Goal: Information Seeking & Learning: Learn about a topic

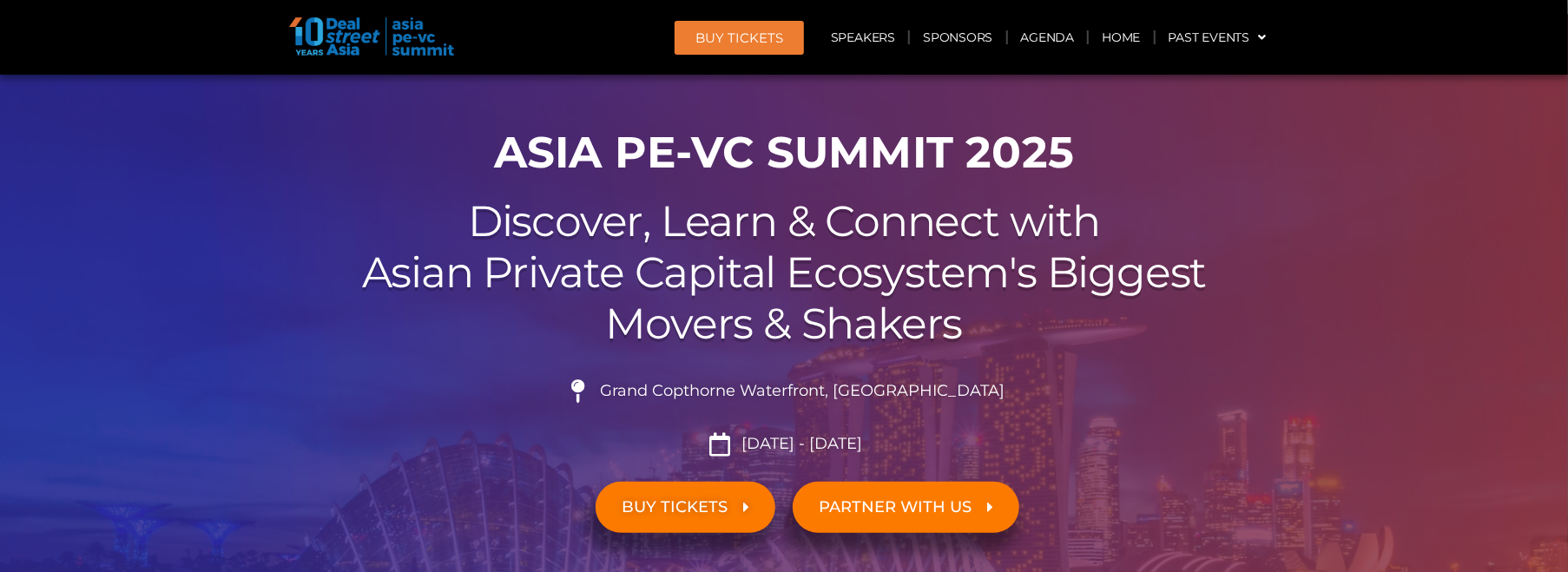
scroll to position [78, 0]
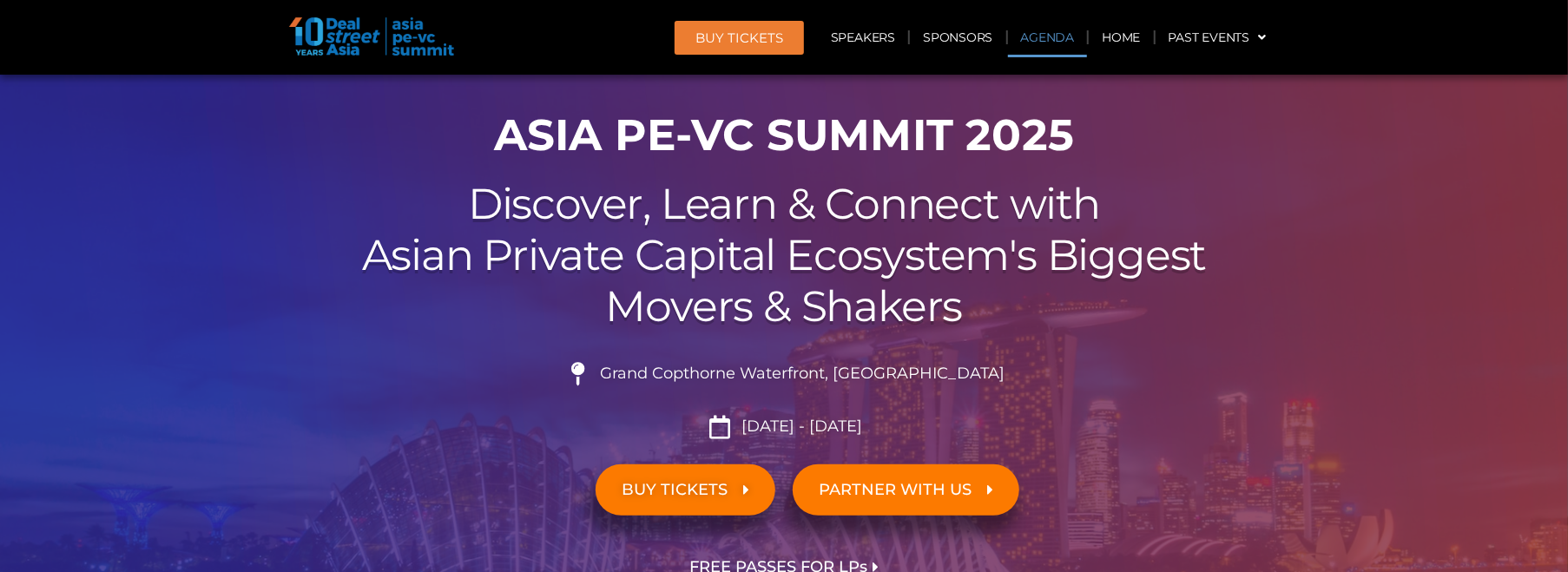
click at [1039, 34] on link "Agenda" at bounding box center [1047, 37] width 79 height 40
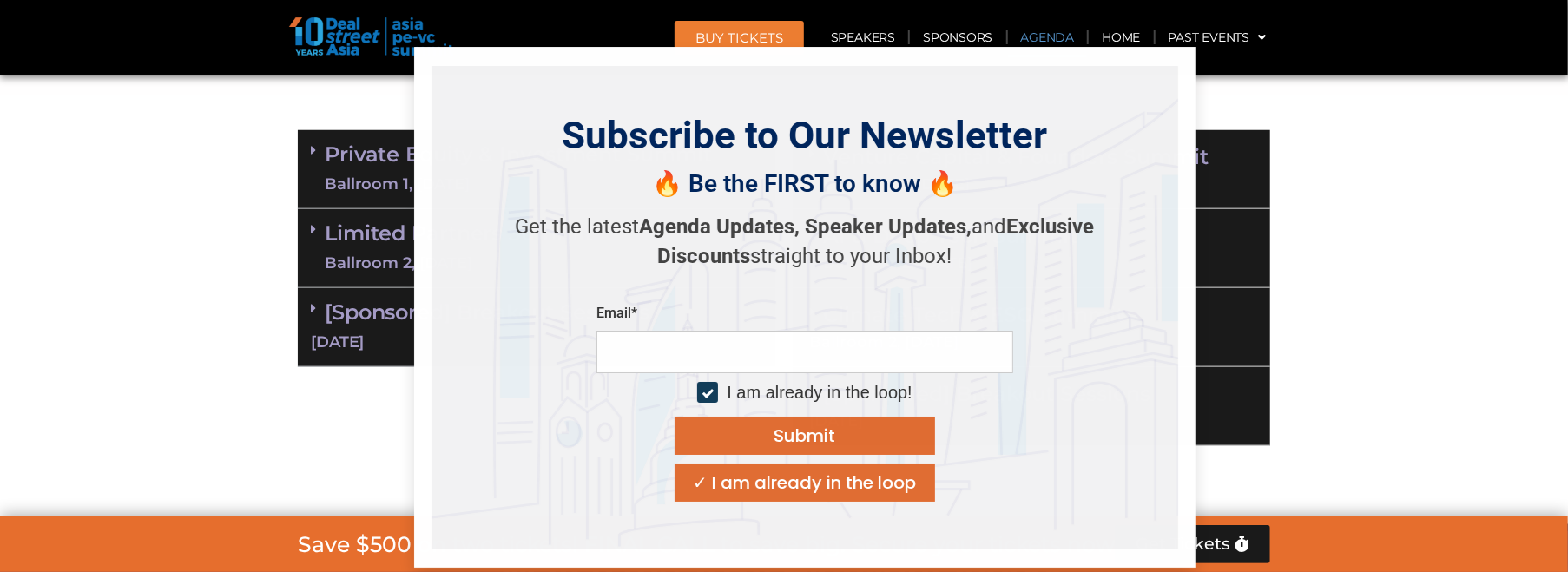
scroll to position [1081, 0]
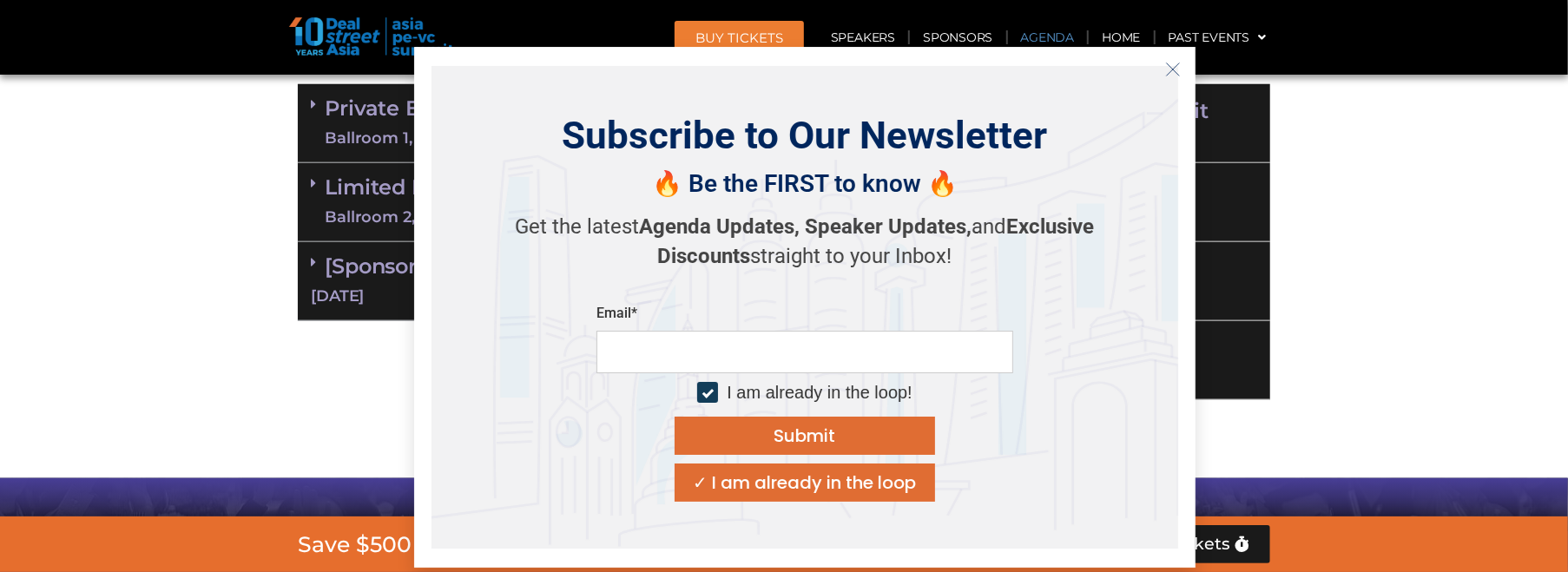
click at [1174, 68] on icon "Close" at bounding box center [1173, 70] width 16 height 16
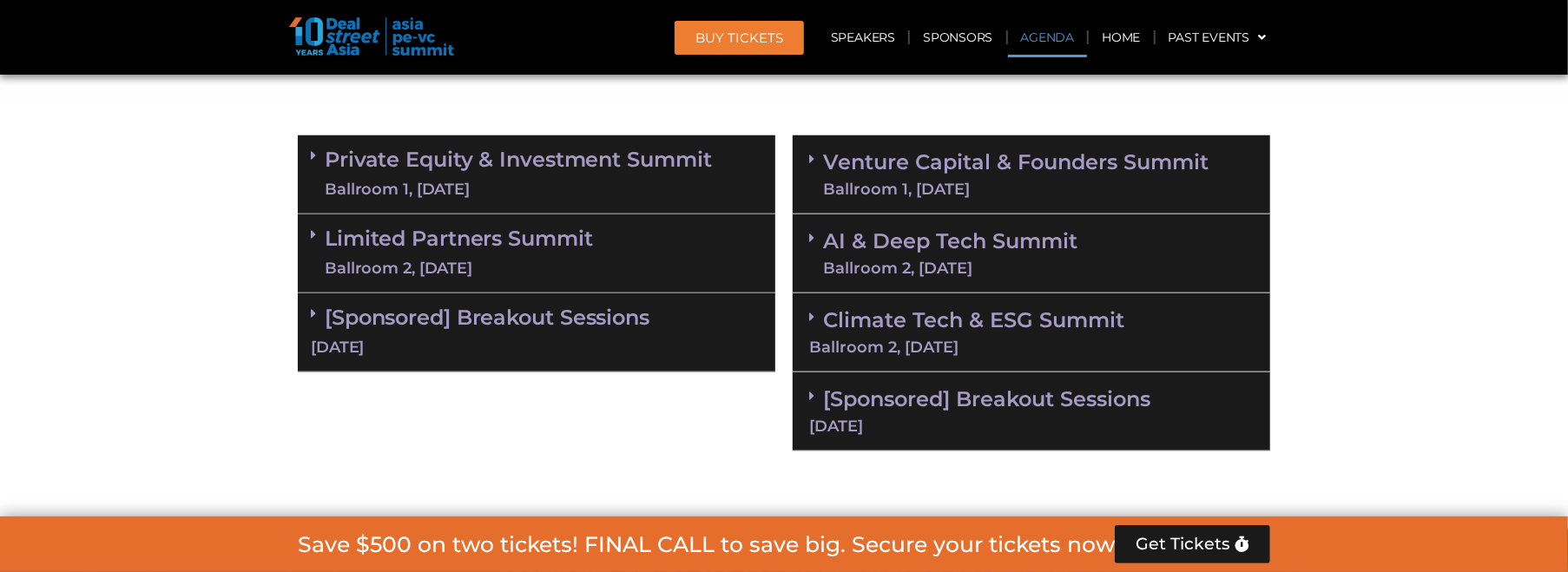
scroll to position [1002, 0]
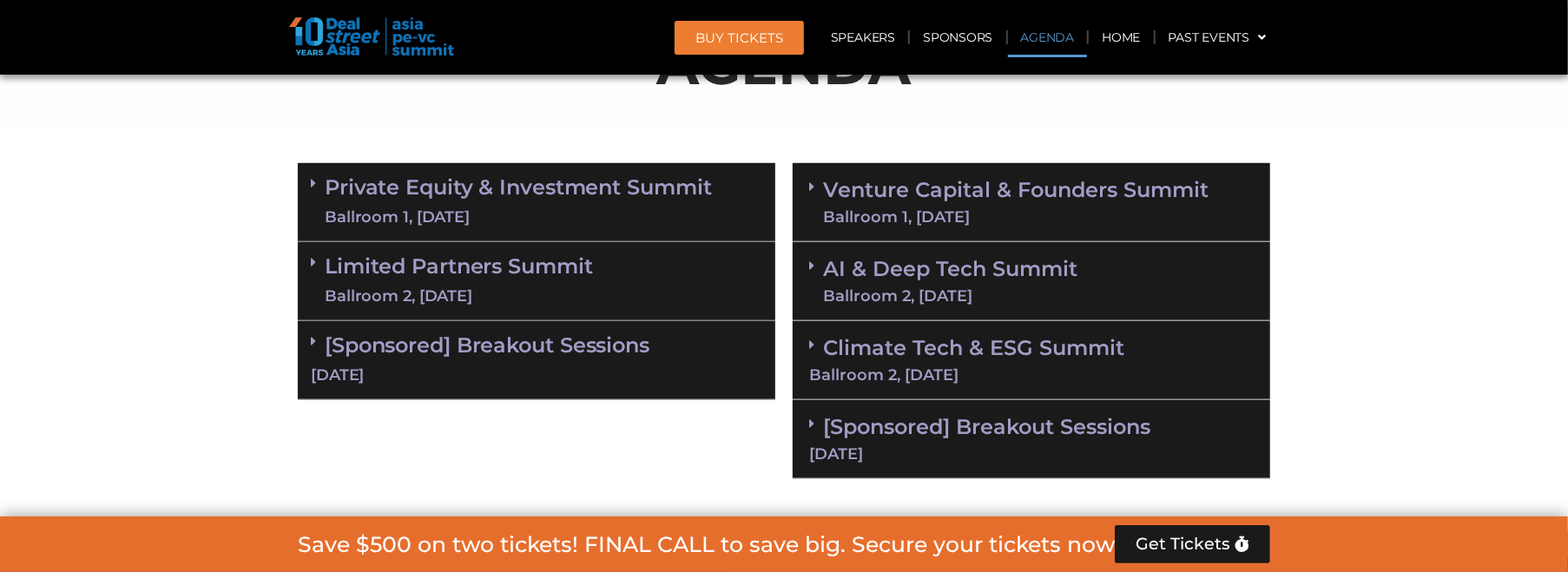
click at [446, 354] on link "[Sponsored] Breakout Sessions [DATE]" at bounding box center [536, 358] width 452 height 54
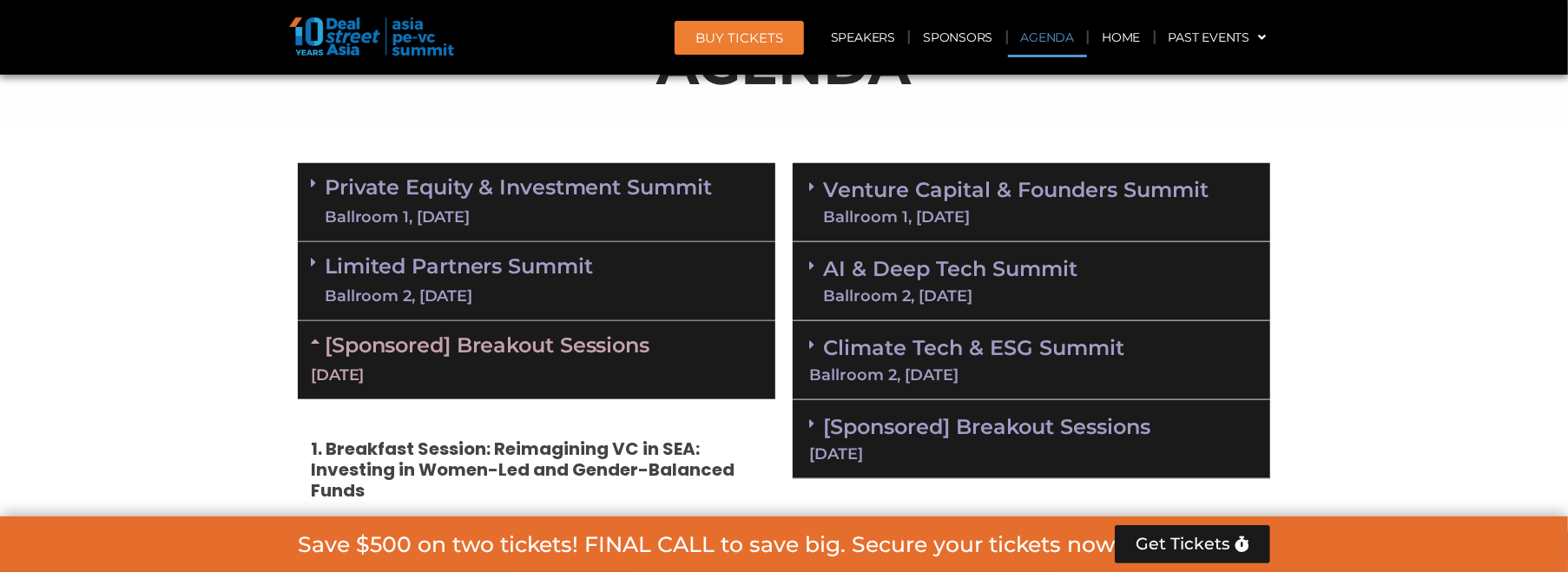
click at [1020, 214] on div "Ballroom 1, [DATE]" at bounding box center [1015, 216] width 385 height 16
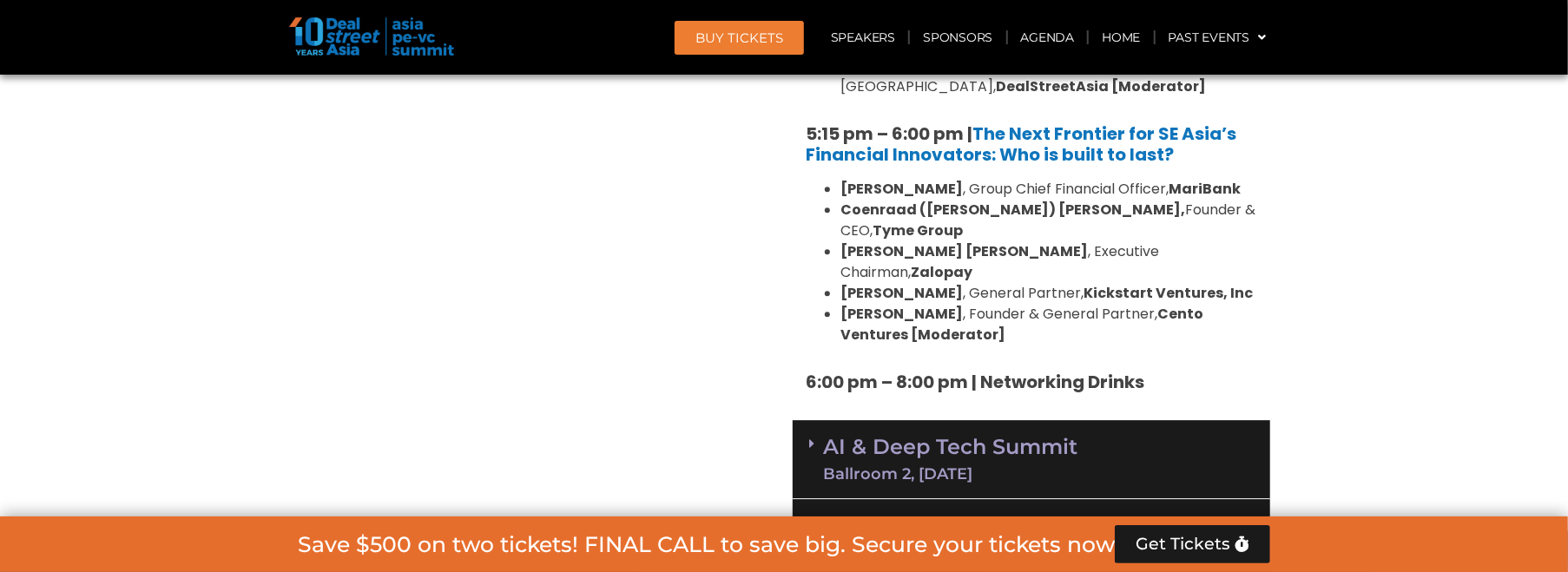
scroll to position [3447, 0]
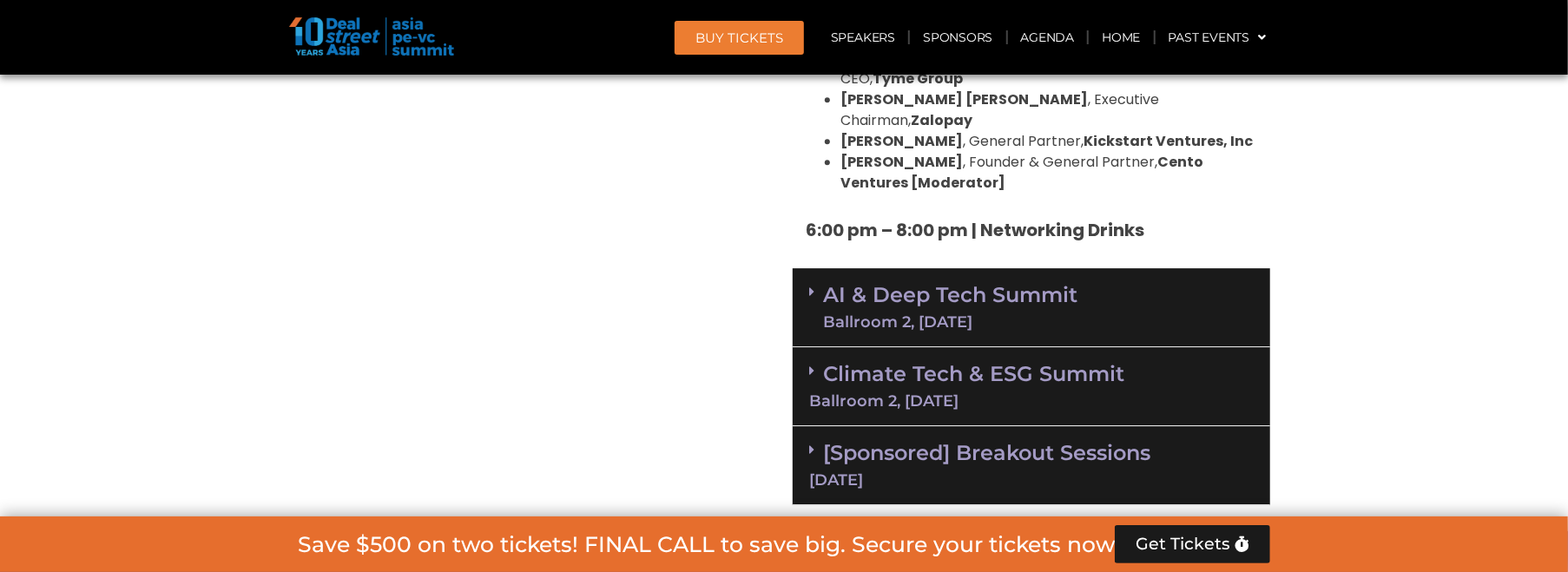
click at [920, 314] on div "Ballroom 2, [DATE]" at bounding box center [951, 322] width 255 height 16
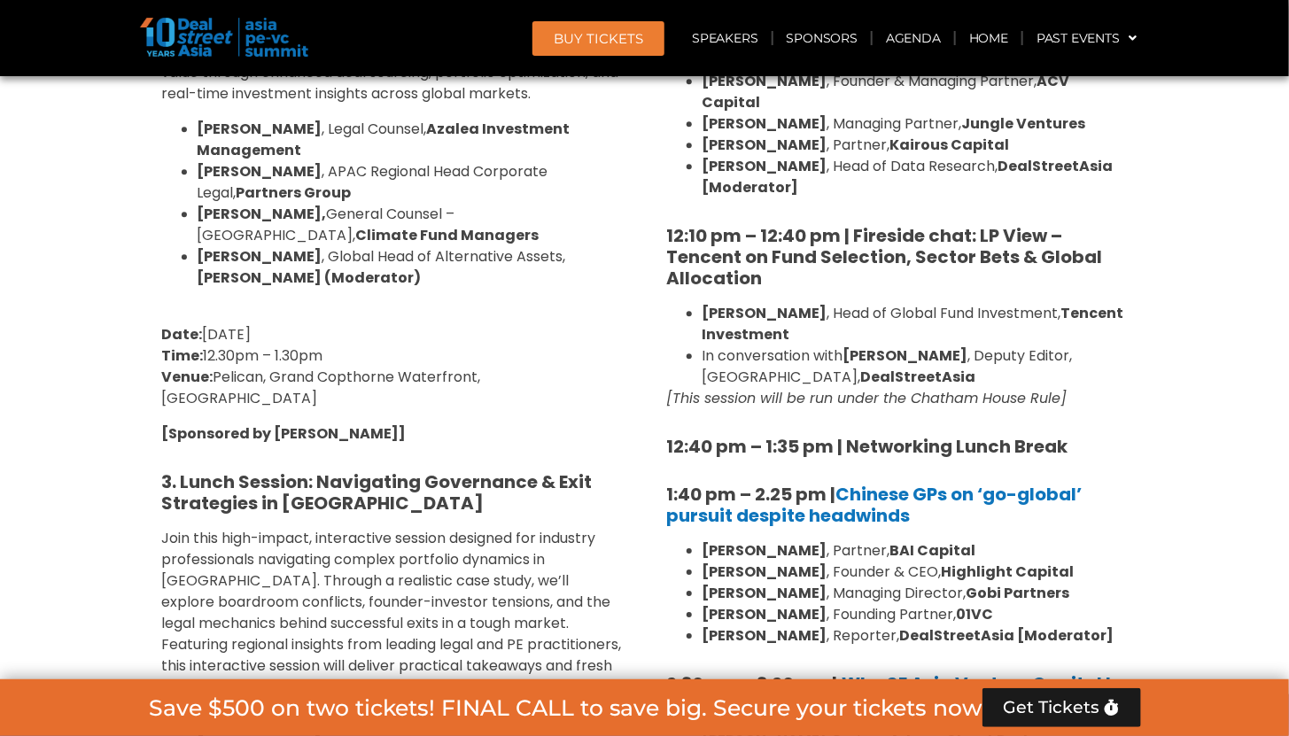
scroll to position [1989, 0]
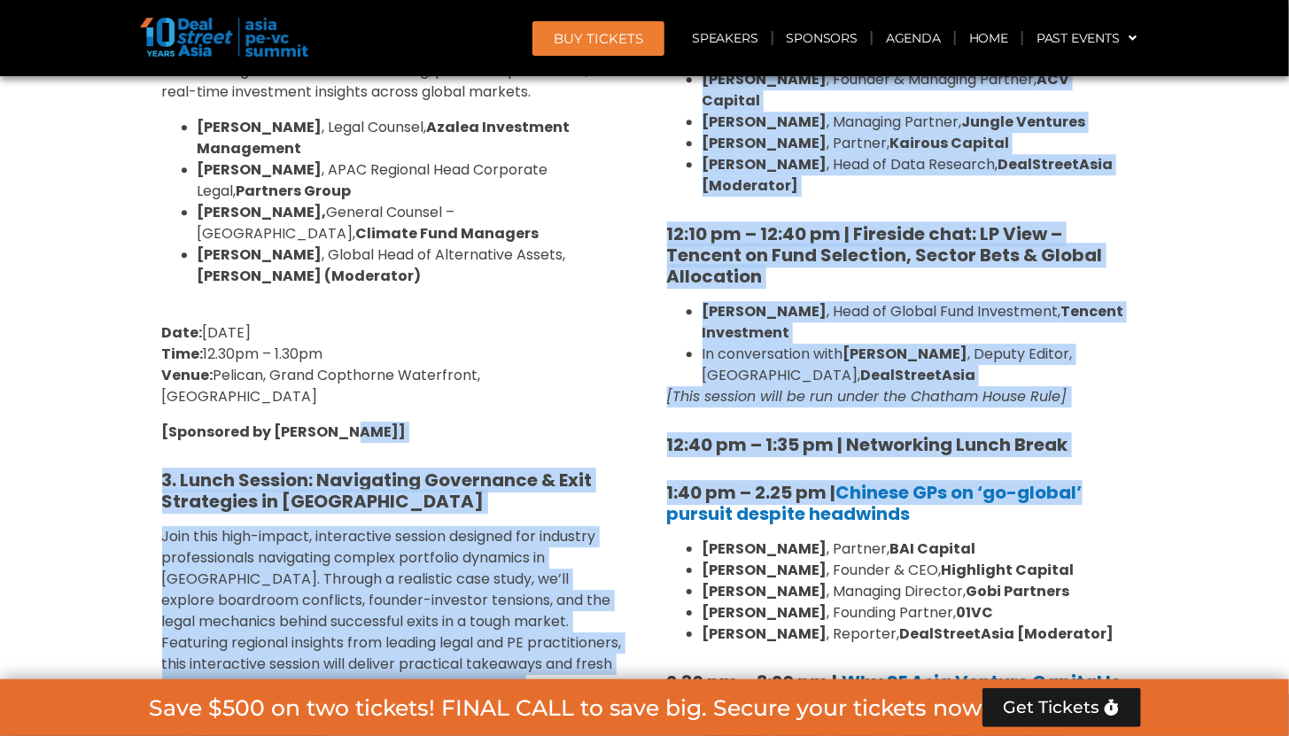
drag, startPoint x: 1118, startPoint y: 410, endPoint x: 387, endPoint y: 366, distance: 732.1
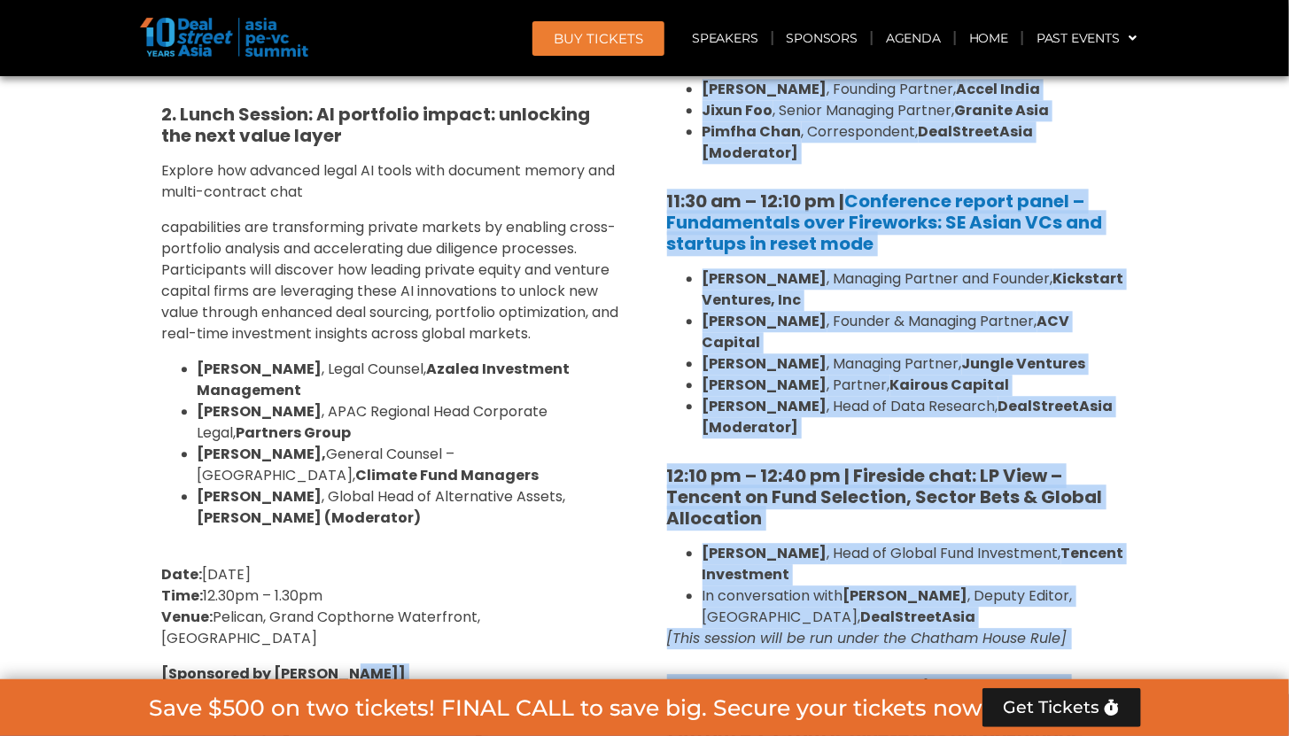
scroll to position [1724, 0]
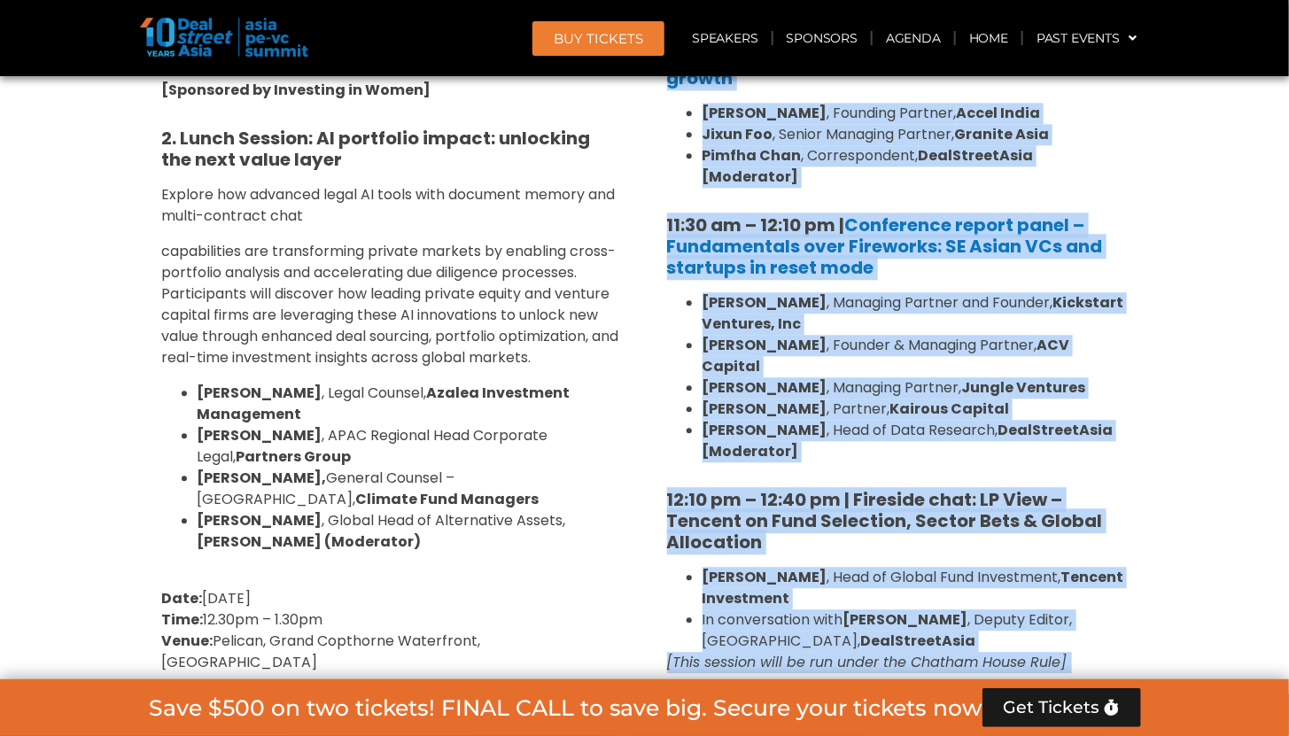
click at [897, 117] on li "[PERSON_NAME] , Founding Partner, Accel India" at bounding box center [914, 113] width 425 height 21
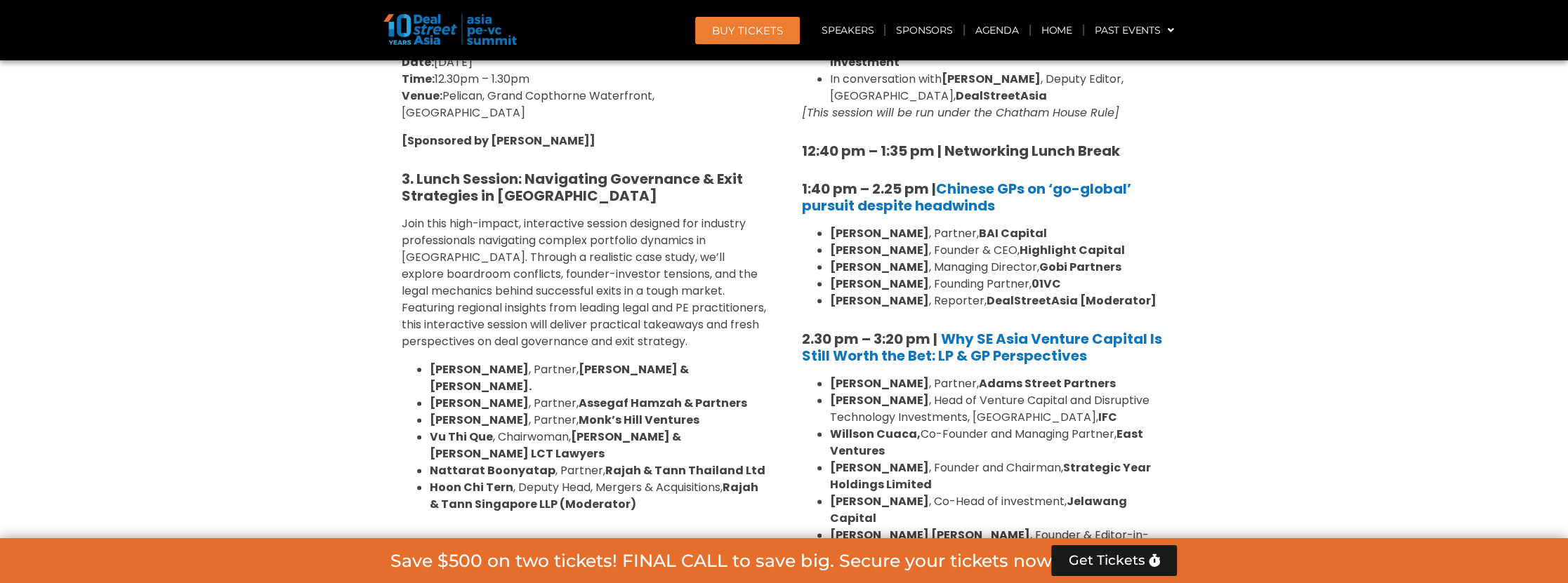
scroll to position [1876, 0]
